Goal: Find specific page/section: Find specific page/section

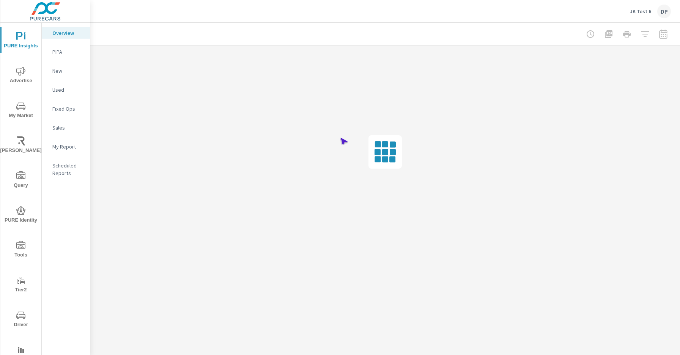
click at [19, 320] on span "Driver" at bounding box center [21, 320] width 36 height 19
